Goal: Task Accomplishment & Management: Manage account settings

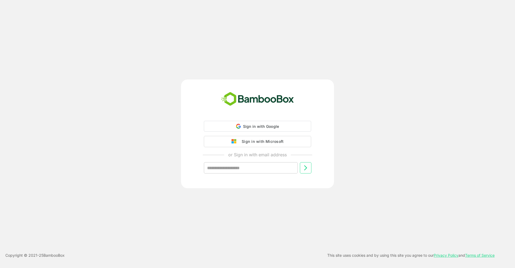
click at [251, 144] on div "Sign in with Microsoft" at bounding box center [261, 141] width 45 height 7
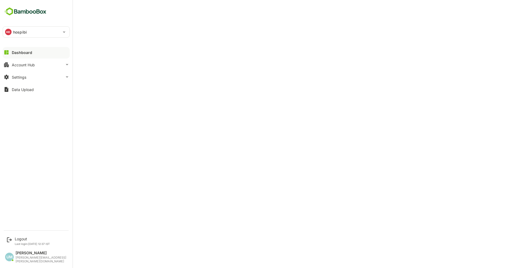
click at [6, 13] on img at bounding box center [25, 11] width 45 height 10
click at [23, 11] on img at bounding box center [25, 11] width 45 height 10
click at [23, 56] on div at bounding box center [36, 56] width 67 height 3
click at [23, 54] on div "Dashboard" at bounding box center [22, 52] width 20 height 5
click at [32, 30] on div "HO hospibi" at bounding box center [33, 32] width 60 height 11
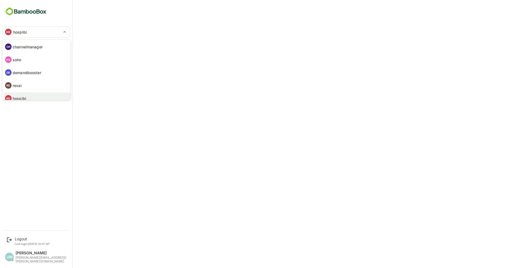
scroll to position [4, 0]
click at [18, 13] on div at bounding box center [257, 134] width 515 height 268
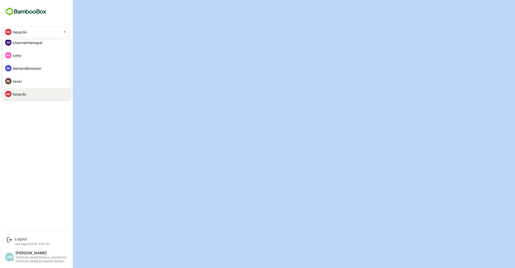
click at [18, 13] on div at bounding box center [257, 134] width 515 height 268
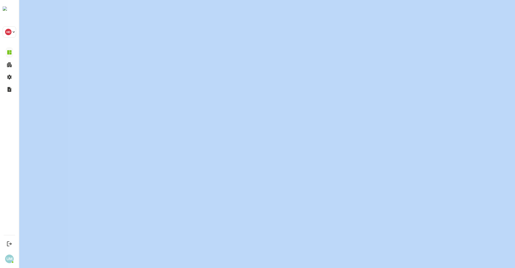
click at [18, 13] on div "CH channelmanager SO soho DE demandbooster RE revai HO hospibi AI airgain" at bounding box center [257, 134] width 515 height 268
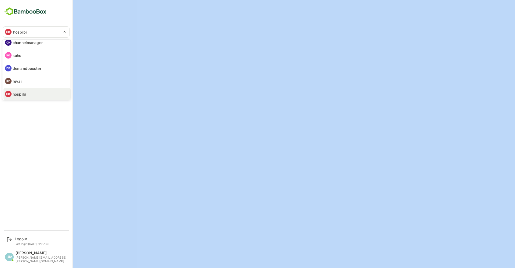
click at [18, 13] on div at bounding box center [257, 134] width 515 height 268
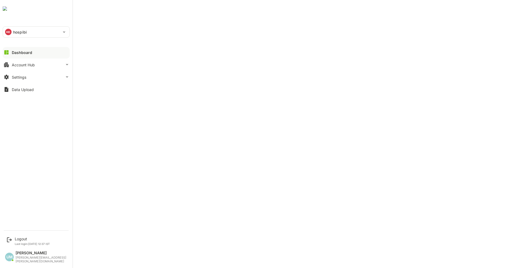
click at [18, 13] on div "HO hospibi ******* Dashboard Account Hub Settings Data Upload" at bounding box center [36, 113] width 72 height 227
click at [21, 54] on div "Dashboard" at bounding box center [22, 52] width 20 height 5
click at [32, 36] on div "HO hospibi" at bounding box center [33, 32] width 60 height 11
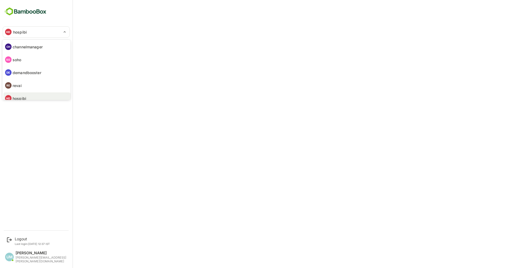
scroll to position [4, 0]
click at [43, 46] on li "CH channelmanager" at bounding box center [36, 42] width 67 height 12
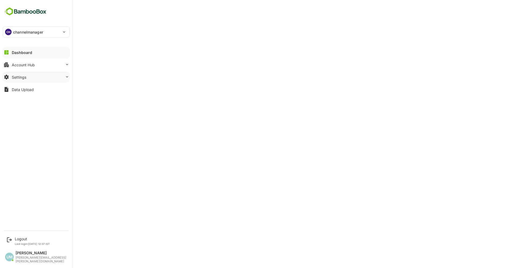
click at [42, 75] on button "Settings" at bounding box center [36, 77] width 67 height 11
click at [31, 52] on div "Dashboard" at bounding box center [22, 52] width 20 height 5
click at [13, 77] on div "Settings" at bounding box center [19, 77] width 14 height 5
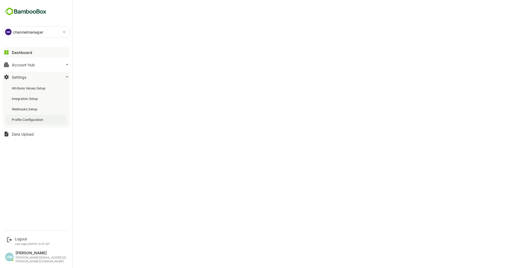
click at [32, 122] on div "Profile Configuration" at bounding box center [36, 120] width 61 height 10
click at [42, 34] on p "channelmanager" at bounding box center [28, 32] width 30 height 6
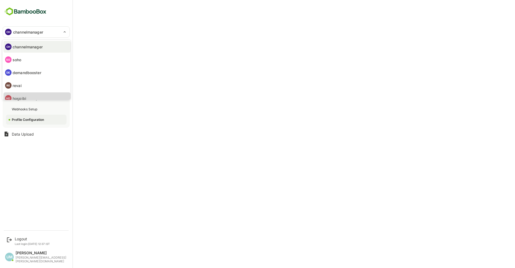
click at [40, 94] on li "HO hospibi" at bounding box center [36, 98] width 67 height 12
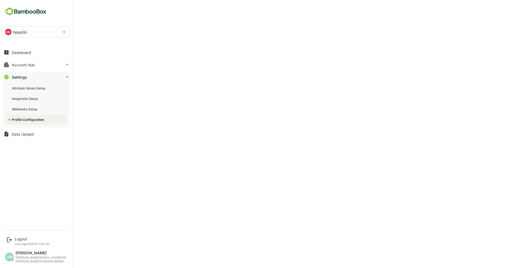
click at [59, 33] on div "HO hospibi" at bounding box center [33, 32] width 60 height 11
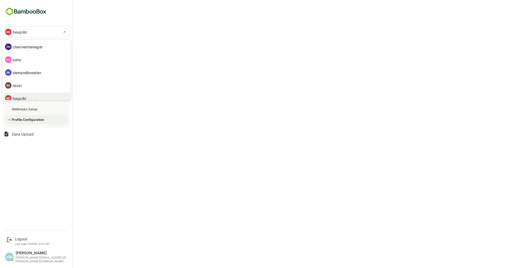
scroll to position [4, 0]
drag, startPoint x: 71, startPoint y: 58, endPoint x: 65, endPoint y: 43, distance: 16.7
click at [65, 43] on div "CH channelmanager SO soho DE demandbooster RE revai HO hospibi AI airgain" at bounding box center [36, 69] width 69 height 61
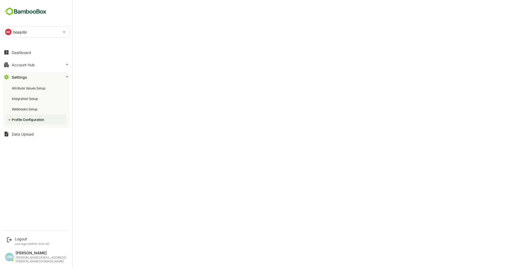
click at [12, 31] on div "HO hospibi" at bounding box center [33, 32] width 60 height 11
click at [19, 50] on div "Dashboard" at bounding box center [21, 52] width 19 height 5
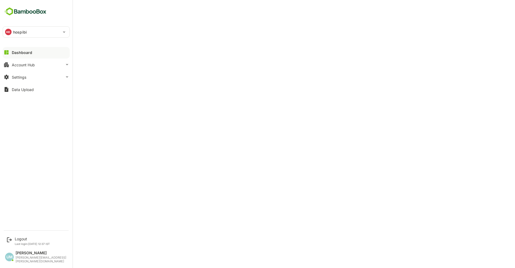
click at [25, 36] on div "HO hospibi" at bounding box center [33, 32] width 60 height 11
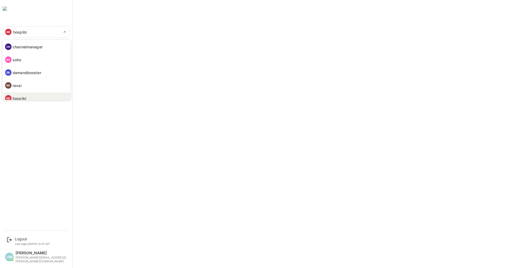
scroll to position [4, 0]
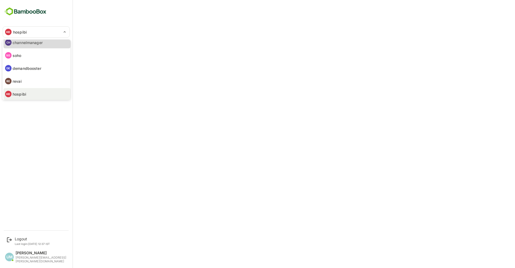
click at [24, 43] on p "channelmanager" at bounding box center [28, 43] width 30 height 6
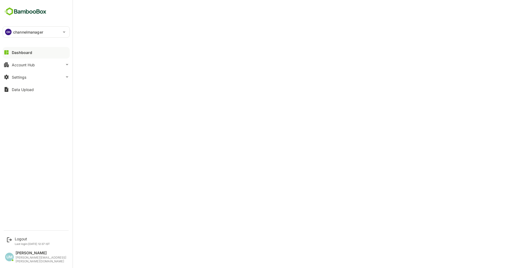
click at [20, 34] on p "channelmanager" at bounding box center [28, 32] width 30 height 6
click at [19, 96] on p "hospibi" at bounding box center [20, 98] width 14 height 6
click at [25, 79] on button "Settings" at bounding box center [36, 77] width 67 height 11
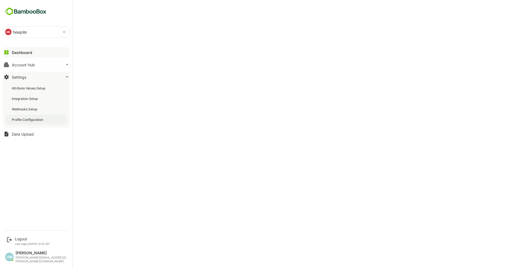
click at [34, 121] on div "Profile Configuration" at bounding box center [28, 119] width 32 height 5
click at [19, 55] on button "Dashboard" at bounding box center [36, 52] width 67 height 11
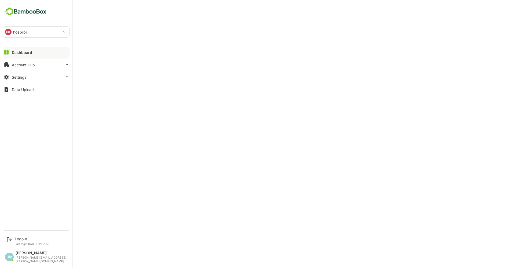
click at [14, 31] on p "hospibi" at bounding box center [20, 32] width 14 height 6
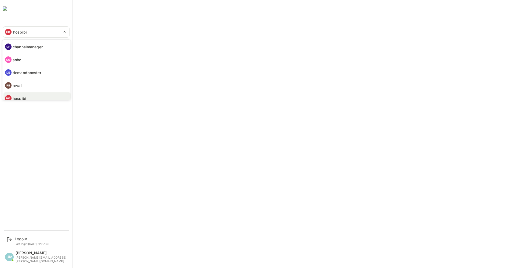
scroll to position [4, 0]
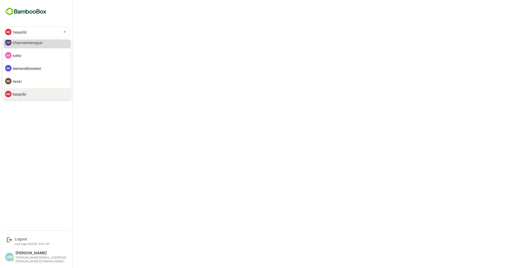
click at [25, 48] on li "CH channelmanager" at bounding box center [36, 42] width 67 height 12
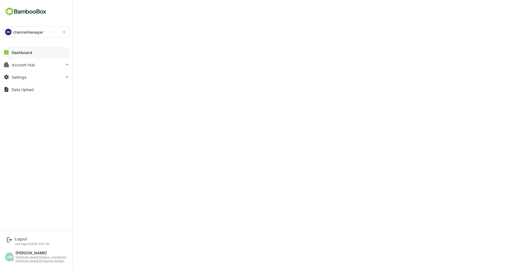
click at [30, 32] on p "channelmanager" at bounding box center [28, 32] width 30 height 6
drag, startPoint x: 71, startPoint y: 54, endPoint x: 33, endPoint y: 92, distance: 53.3
click at [33, 92] on div "CH channelmanager SO soho DE demandbooster RE revai HO hospibi AI airgain" at bounding box center [257, 134] width 515 height 268
click at [17, 32] on p "channelmanager" at bounding box center [28, 32] width 30 height 6
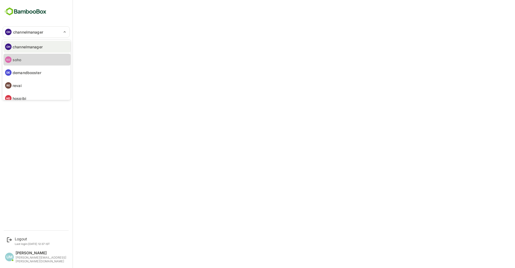
click at [23, 61] on li "SO soho" at bounding box center [36, 60] width 67 height 12
type input "****"
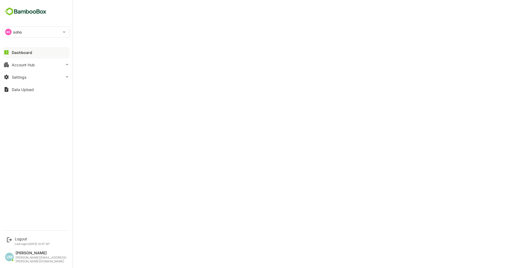
click at [46, 30] on div "SO soho" at bounding box center [33, 32] width 60 height 11
click at [23, 131] on div at bounding box center [257, 134] width 515 height 268
click at [13, 79] on button "Settings" at bounding box center [36, 77] width 67 height 11
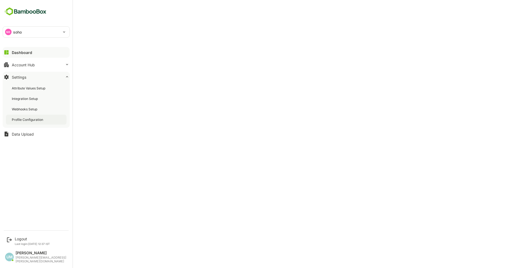
click at [33, 120] on div "Profile Configuration" at bounding box center [28, 119] width 32 height 5
click at [21, 53] on div "Dashboard" at bounding box center [21, 52] width 19 height 5
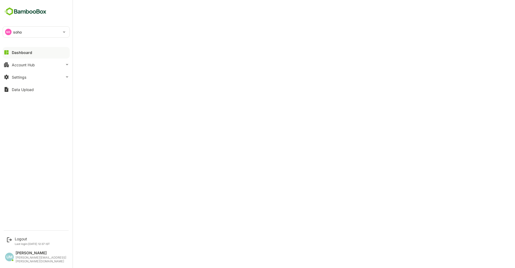
click at [25, 27] on div "SO soho" at bounding box center [33, 32] width 60 height 11
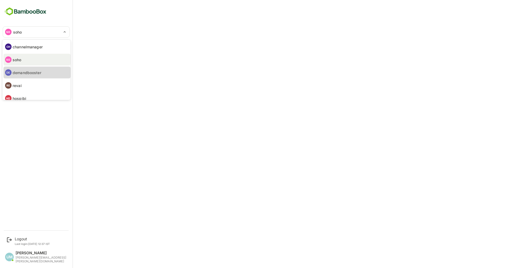
click at [21, 74] on p "demandbooster" at bounding box center [27, 73] width 29 height 6
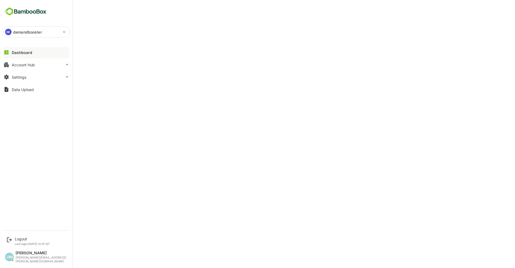
click at [17, 34] on p "demandbooster" at bounding box center [27, 32] width 29 height 6
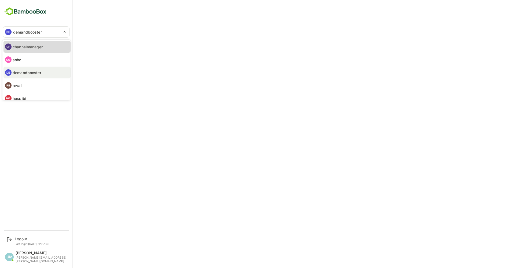
click at [18, 49] on p "channelmanager" at bounding box center [28, 47] width 30 height 6
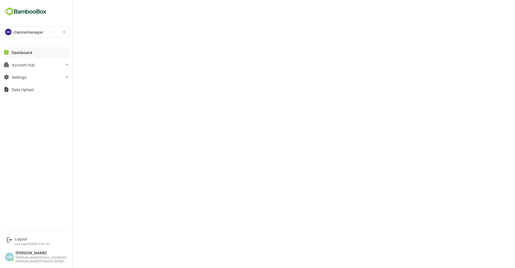
click at [14, 29] on p "channelmanager" at bounding box center [28, 32] width 30 height 6
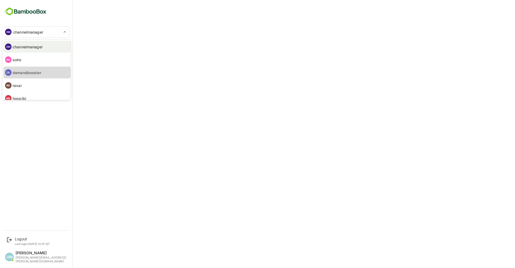
click at [27, 70] on p "demandbooster" at bounding box center [27, 73] width 29 height 6
